Goal: Find specific page/section: Find specific page/section

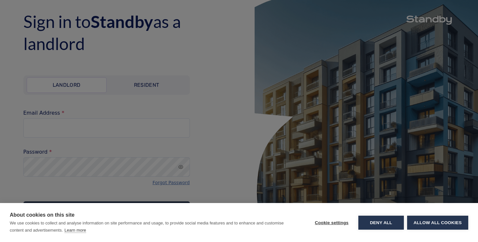
click at [433, 230] on div "Cookie settings Deny all Allow all cookies" at bounding box center [388, 222] width 160 height 23
click at [433, 226] on button "Allow all cookies" at bounding box center [437, 223] width 61 height 14
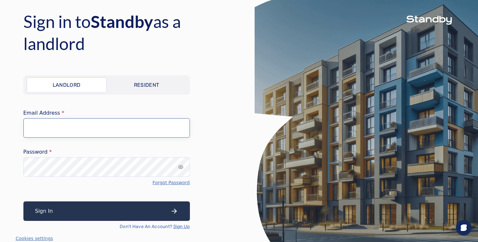
click at [152, 132] on input "Email Address" at bounding box center [106, 128] width 167 height 20
type input "**********"
click at [23, 202] on button "Sign In" at bounding box center [106, 212] width 167 height 20
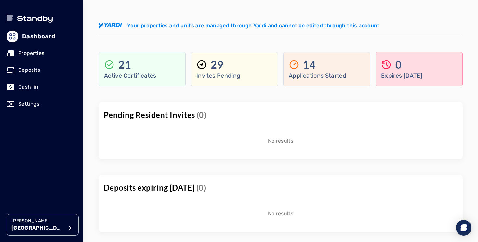
click at [42, 230] on p "[GEOGRAPHIC_DATA]" at bounding box center [37, 228] width 52 height 8
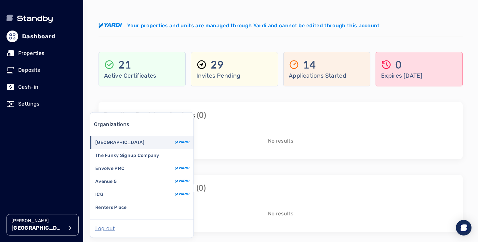
click at [113, 181] on p "Avenue 5" at bounding box center [105, 182] width 21 height 7
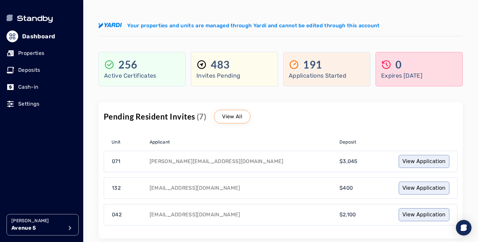
click at [34, 54] on p "Properties" at bounding box center [31, 53] width 26 height 8
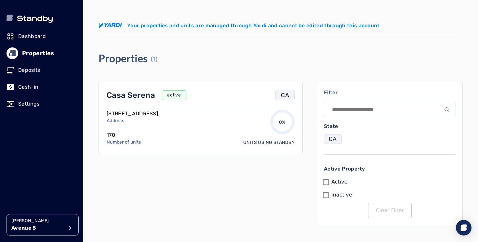
click at [129, 94] on p "Casa Serena" at bounding box center [131, 95] width 48 height 10
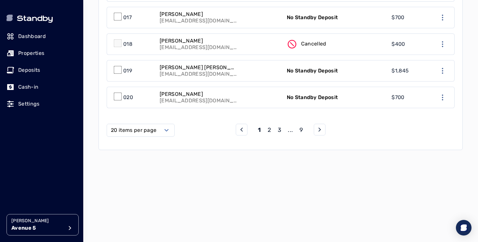
scroll to position [661, 0]
